Goal: Navigation & Orientation: Find specific page/section

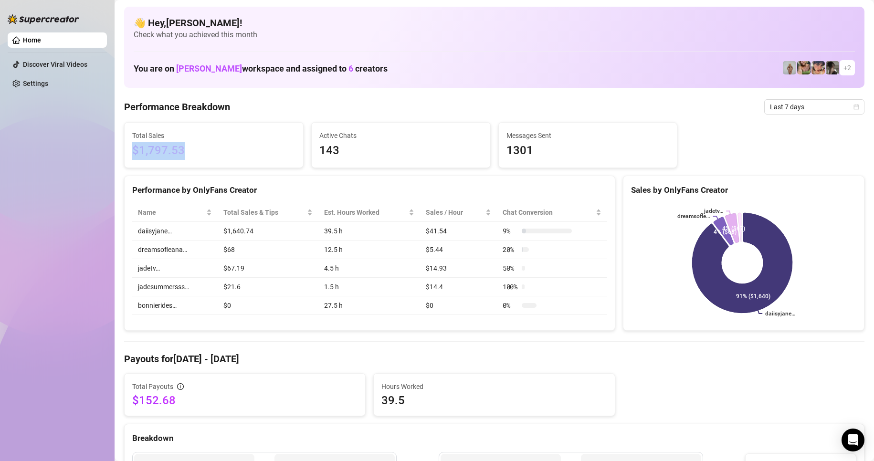
drag, startPoint x: 193, startPoint y: 150, endPoint x: 128, endPoint y: 157, distance: 65.3
click at [128, 157] on div "Total Sales $1,797.53" at bounding box center [214, 145] width 178 height 45
click at [330, 313] on td "27.5 h" at bounding box center [369, 305] width 102 height 19
click at [77, 234] on div "Home Discover Viral Videos Settings" at bounding box center [57, 226] width 99 height 452
click at [23, 38] on link "Home" at bounding box center [32, 40] width 18 height 8
